Goal: Use online tool/utility: Utilize a website feature to perform a specific function

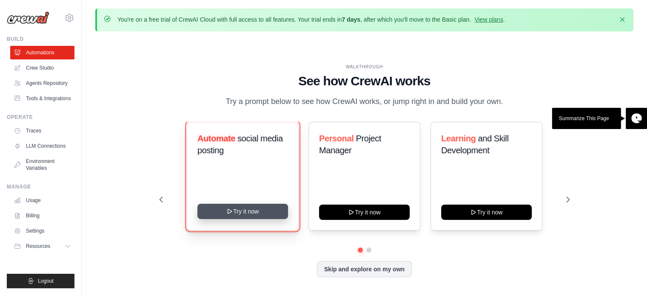
click at [247, 213] on button "Try it now" at bounding box center [242, 211] width 91 height 15
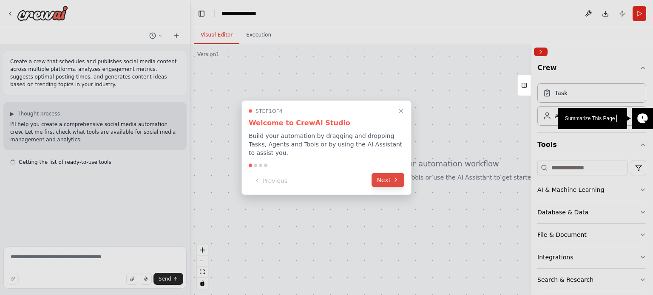
click at [395, 177] on icon at bounding box center [395, 180] width 7 height 7
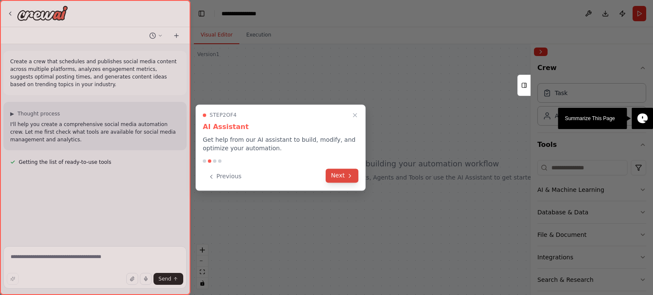
click at [345, 173] on button "Next" at bounding box center [342, 176] width 33 height 14
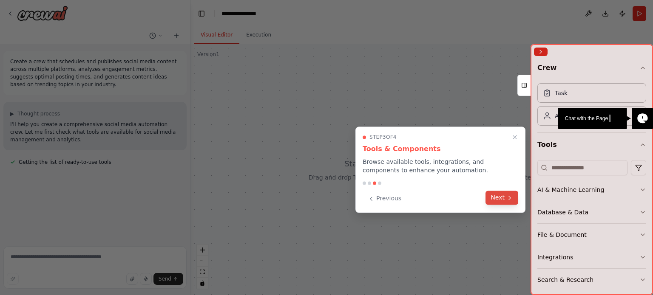
click at [507, 193] on button "Next" at bounding box center [502, 198] width 33 height 14
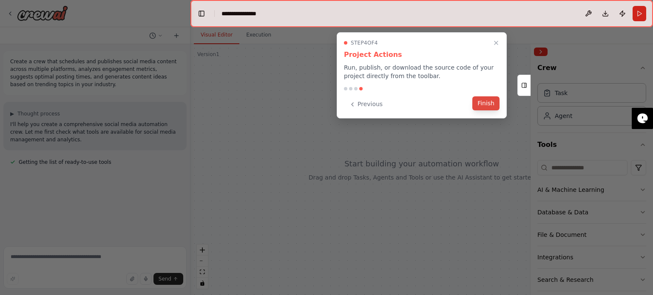
click at [486, 105] on button "Finish" at bounding box center [485, 104] width 27 height 14
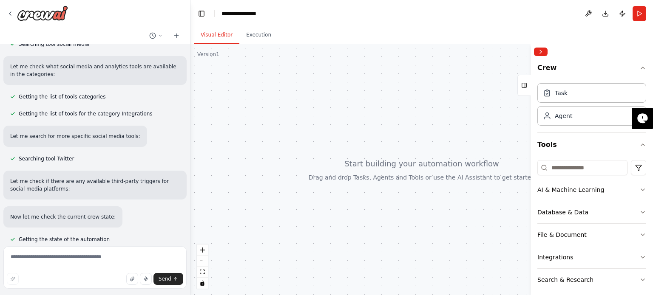
scroll to position [171, 0]
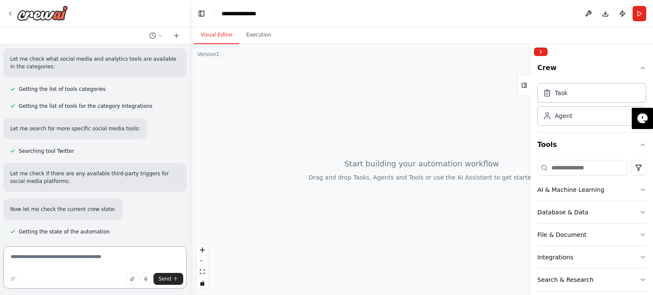
click at [83, 256] on textarea at bounding box center [94, 268] width 183 height 43
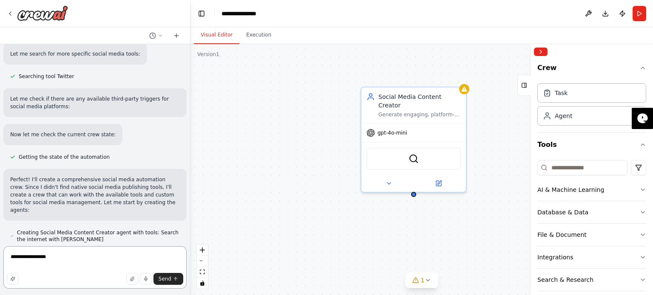
scroll to position [270, 0]
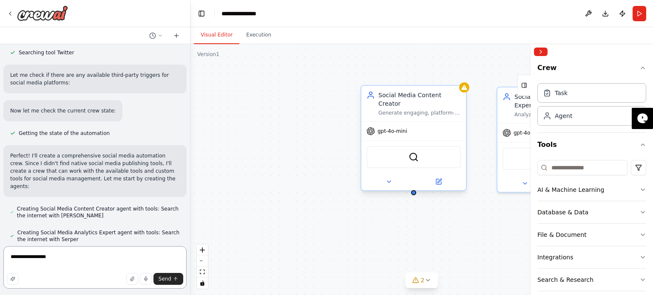
type textarea "**********"
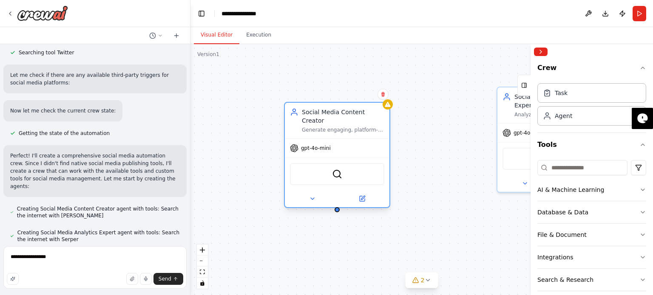
drag, startPoint x: 420, startPoint y: 103, endPoint x: 329, endPoint y: 119, distance: 92.7
click at [329, 127] on div "Generate engaging, platform-optimized content for {industry} businesses across …" at bounding box center [343, 130] width 82 height 7
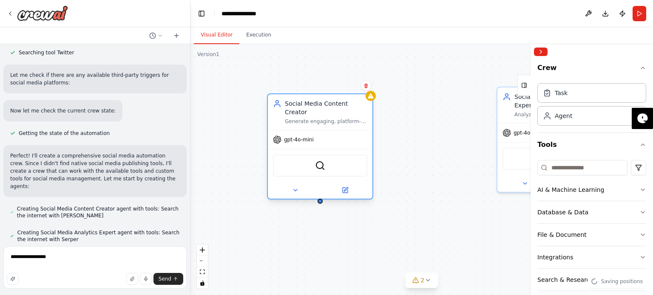
drag, startPoint x: 329, startPoint y: 119, endPoint x: 323, endPoint y: 106, distance: 13.9
click at [323, 106] on div "Social Media Content Creator Generate engaging, platform-optimized content for …" at bounding box center [326, 112] width 82 height 26
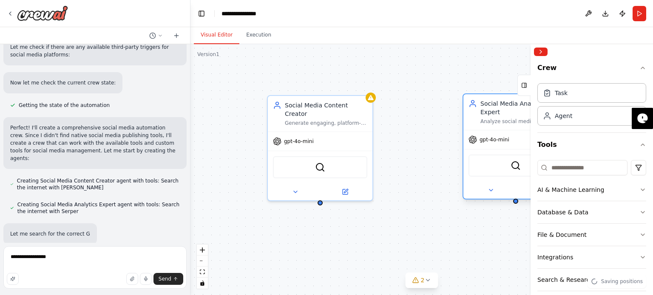
scroll to position [315, 0]
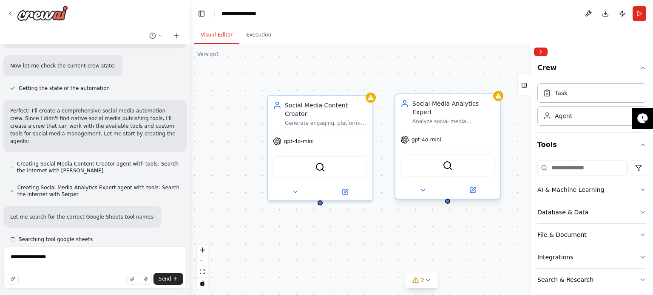
drag, startPoint x: 523, startPoint y: 105, endPoint x: 422, endPoint y: 117, distance: 101.4
click at [422, 117] on div "Social Media Analytics Expert Analyze social media performance metrics, identif…" at bounding box center [447, 112] width 105 height 36
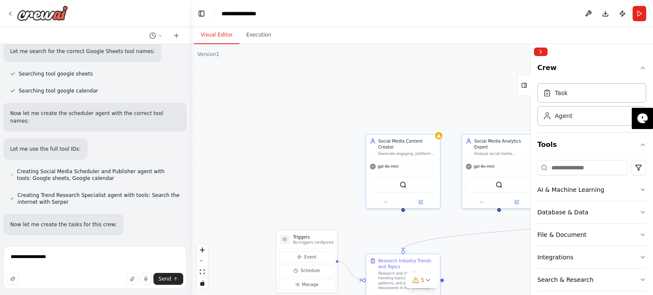
scroll to position [497, 0]
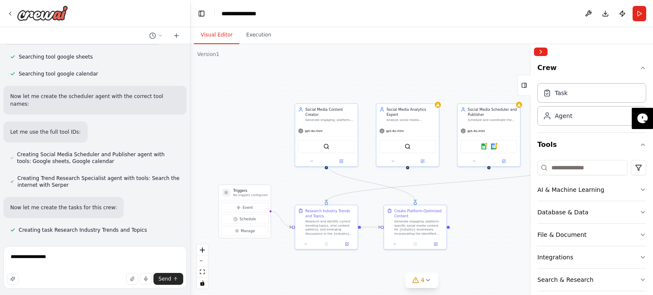
drag, startPoint x: 354, startPoint y: 139, endPoint x: 275, endPoint y: 94, distance: 91.0
click at [275, 94] on div ".deletable-edge-delete-btn { width: 20px; height: 20px; border: 0px solid #ffff…" at bounding box center [421, 169] width 463 height 251
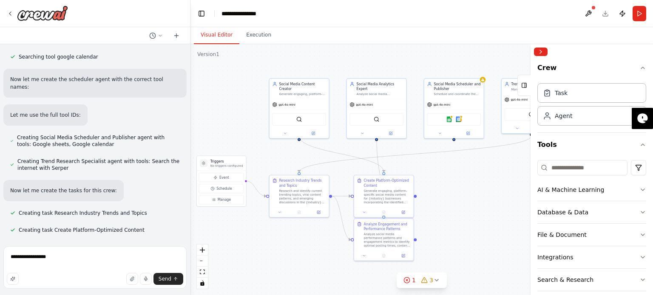
drag, startPoint x: 469, startPoint y: 210, endPoint x: 435, endPoint y: 180, distance: 45.5
click at [435, 180] on div ".deletable-edge-delete-btn { width: 20px; height: 20px; border: 0px solid #ffff…" at bounding box center [421, 169] width 463 height 251
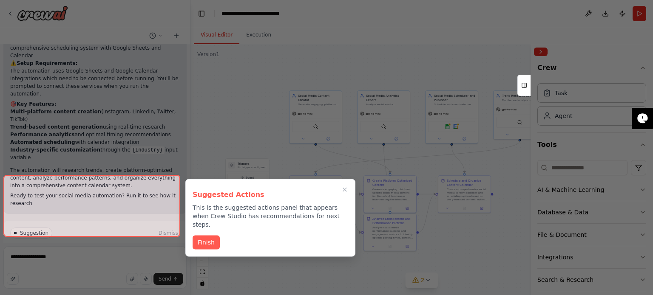
scroll to position [979, 0]
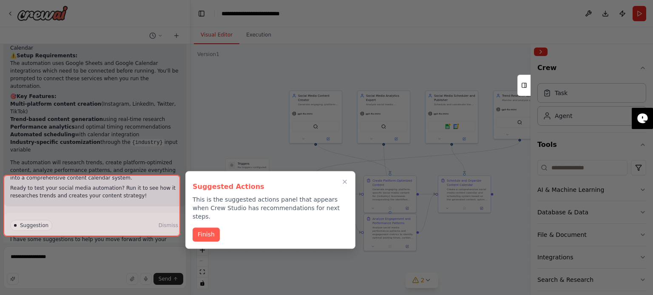
click at [132, 224] on div at bounding box center [91, 206] width 177 height 62
click at [111, 220] on div at bounding box center [91, 206] width 177 height 62
click at [201, 227] on button "Finish" at bounding box center [206, 234] width 27 height 14
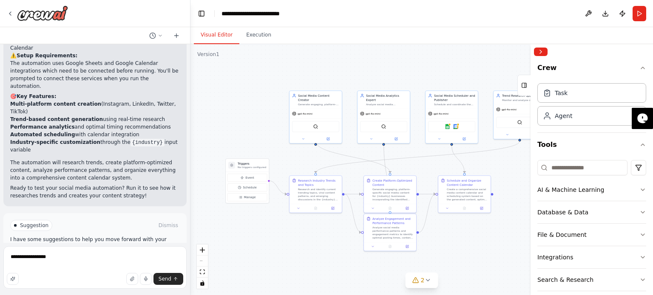
click at [122, 255] on button "Run Automation" at bounding box center [95, 262] width 170 height 14
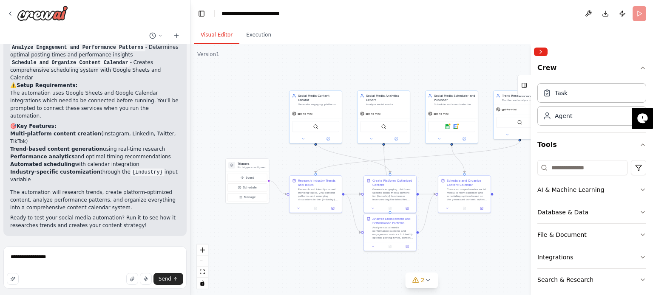
scroll to position [910, 0]
